Goal: Find specific page/section: Find specific page/section

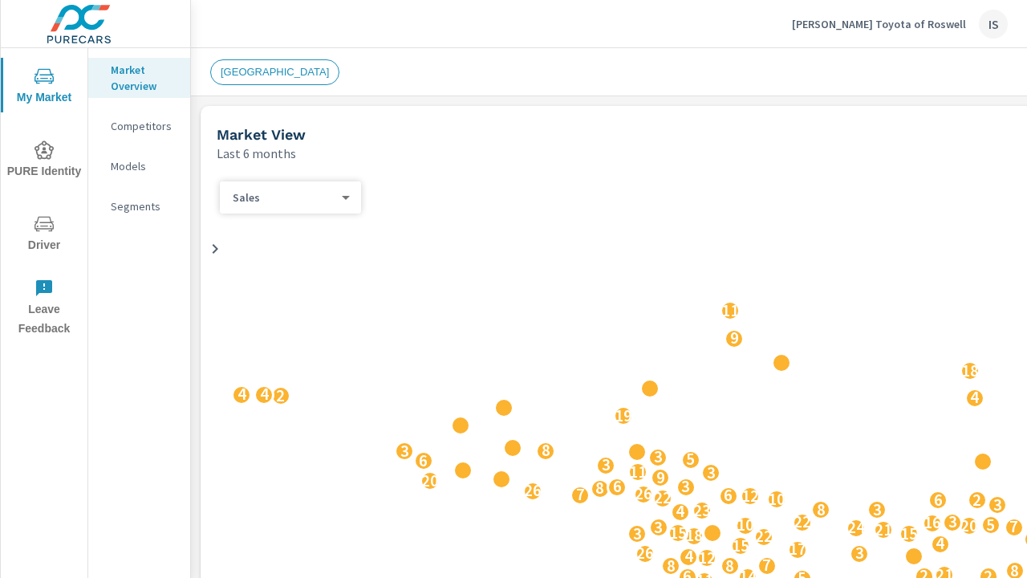
scroll to position [612, 0]
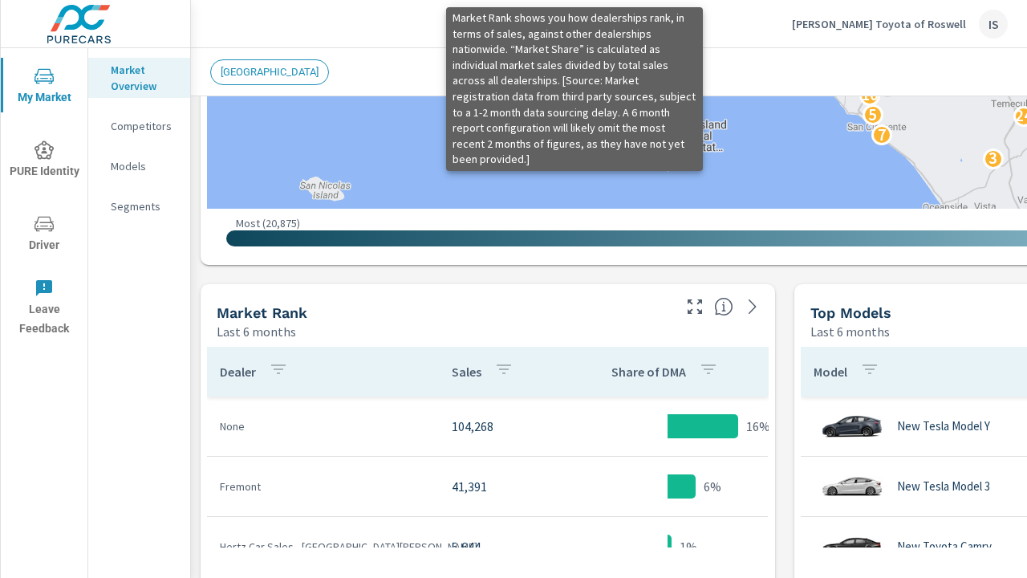
scroll to position [837, 0]
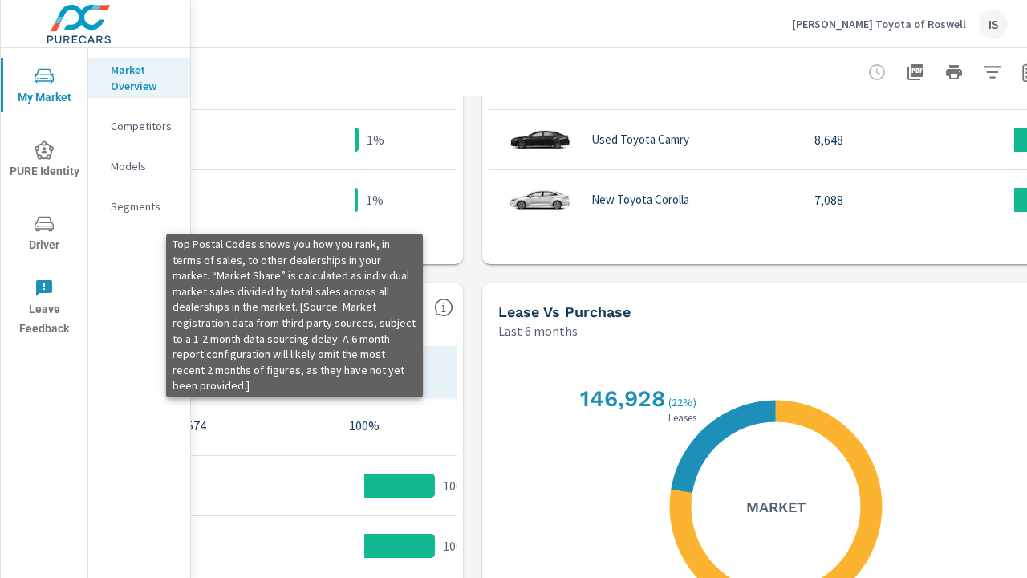
scroll to position [1139, 364]
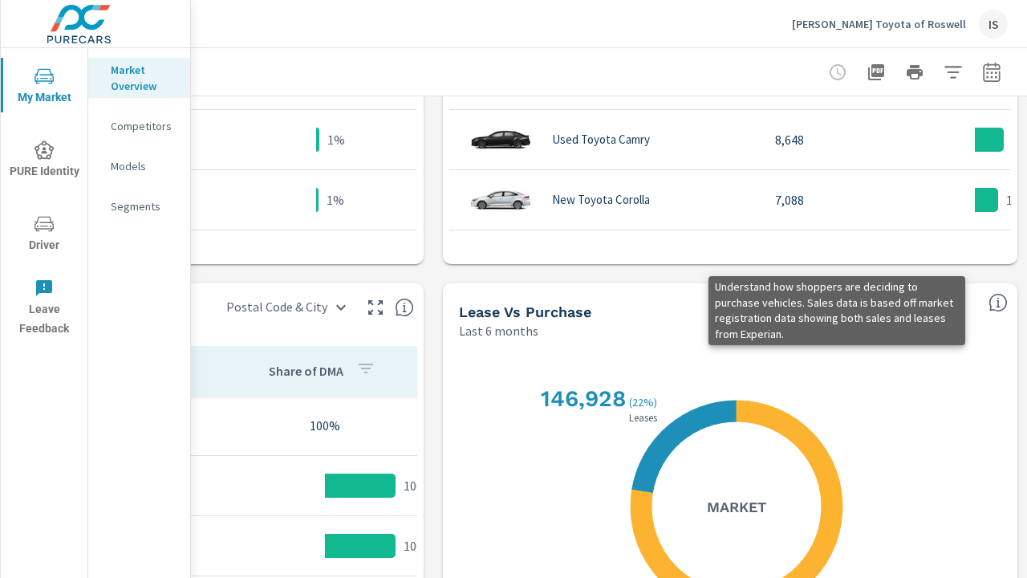
click at [868, 71] on icon "button" at bounding box center [876, 72] width 16 height 16
